Goal: Task Accomplishment & Management: Use online tool/utility

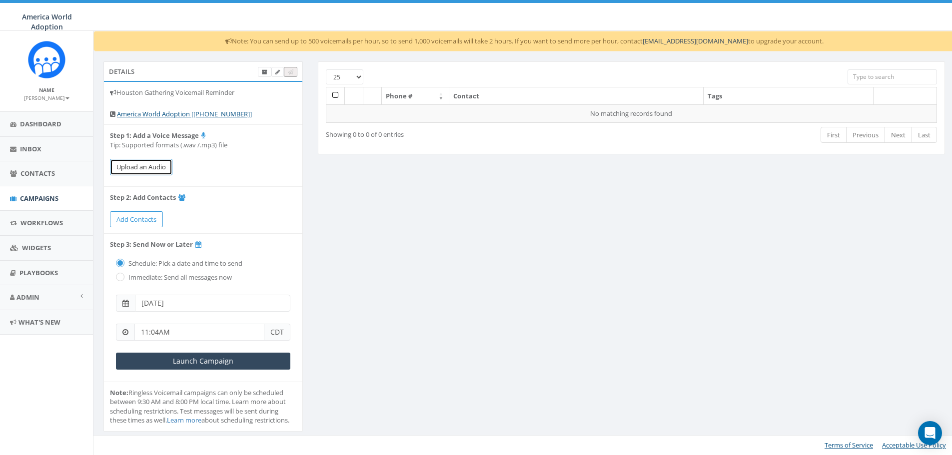
click at [144, 169] on button "Upload an Audio" at bounding box center [141, 167] width 62 height 16
click at [163, 170] on button "Upload an Audio" at bounding box center [141, 167] width 62 height 16
click at [158, 163] on button "Upload an Audio" at bounding box center [141, 167] width 62 height 16
click at [131, 170] on button "Upload an Audio" at bounding box center [141, 167] width 62 height 16
click at [119, 168] on button "Upload an Audio" at bounding box center [141, 167] width 62 height 16
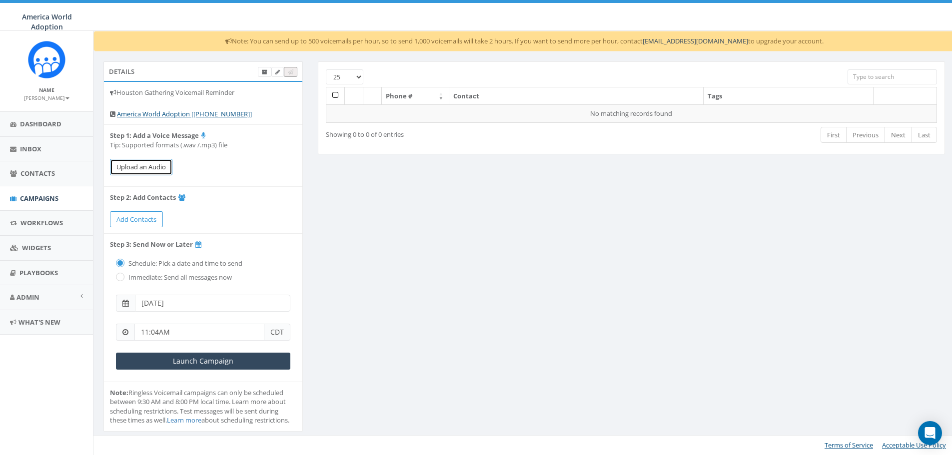
click at [135, 161] on button "Upload an Audio" at bounding box center [141, 167] width 62 height 16
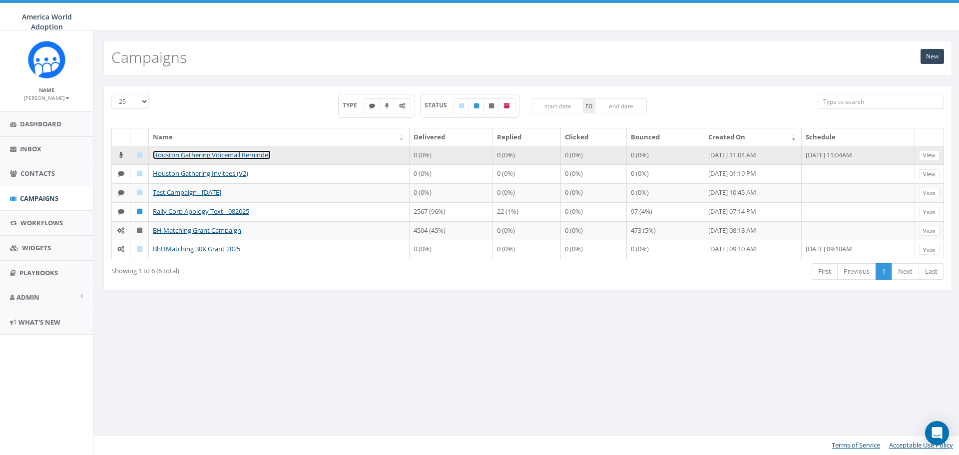
click at [261, 155] on link "Houston Gathering Voicemail Reminder" at bounding box center [212, 154] width 118 height 9
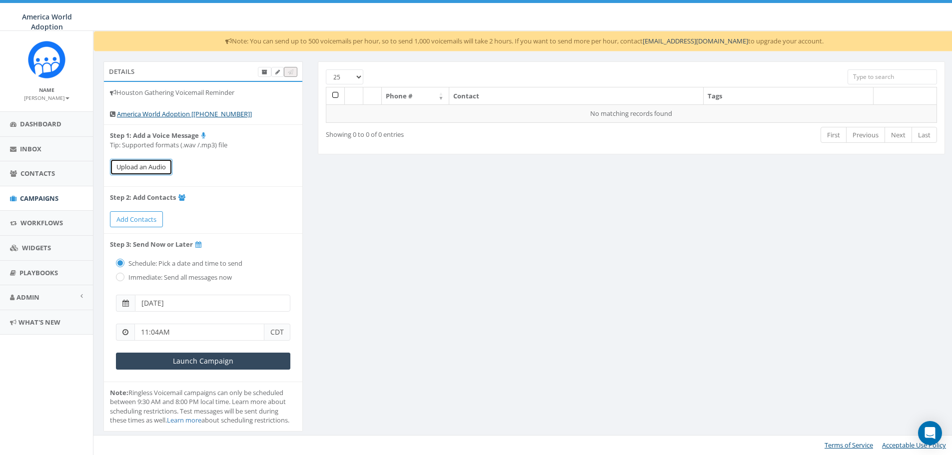
click at [159, 170] on button "Upload an Audio" at bounding box center [141, 167] width 62 height 16
click at [153, 166] on button "Upload an Audio" at bounding box center [141, 167] width 62 height 16
click at [160, 169] on button "Upload an Audio" at bounding box center [141, 167] width 62 height 16
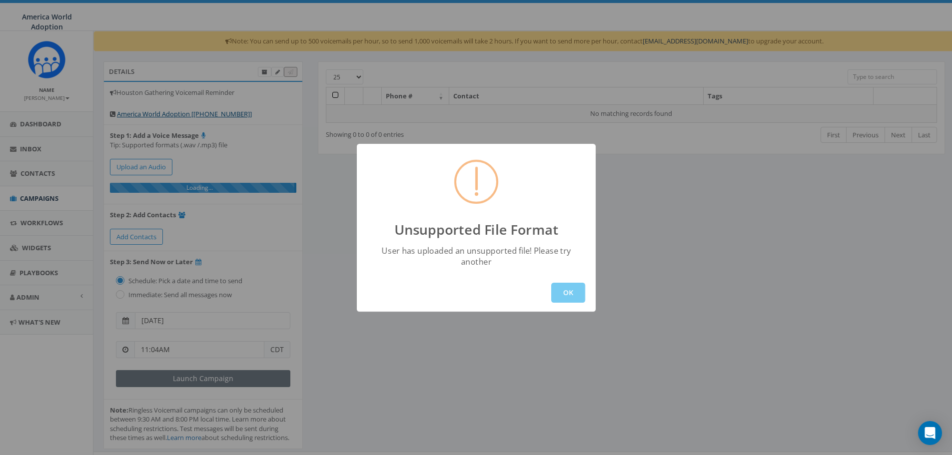
click at [577, 295] on button "OK" at bounding box center [568, 293] width 34 height 20
